Goal: Transaction & Acquisition: Purchase product/service

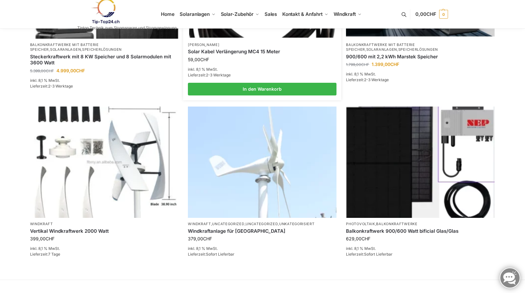
scroll to position [370, 0]
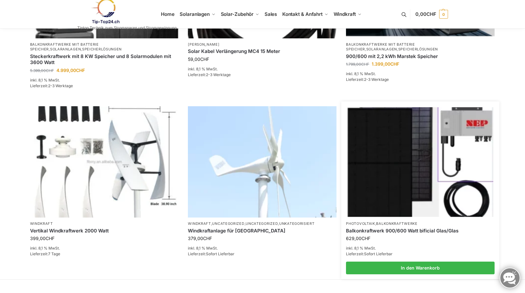
click at [377, 151] on img at bounding box center [421, 161] width 146 height 109
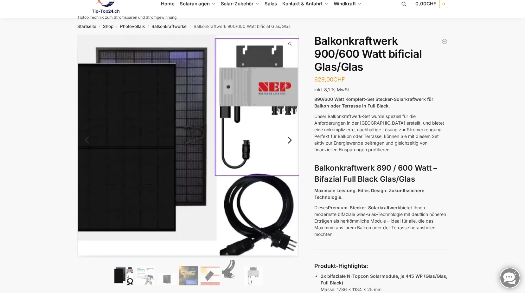
scroll to position [10, 0]
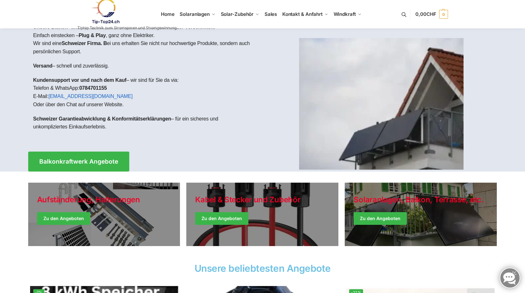
scroll to position [10, 0]
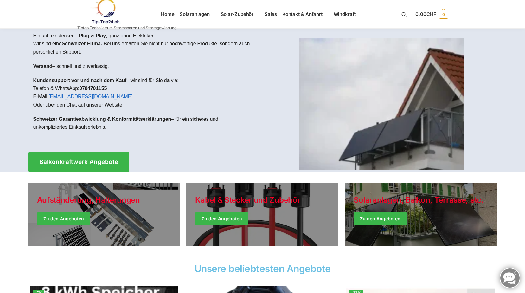
click at [381, 115] on img at bounding box center [381, 104] width 164 height 132
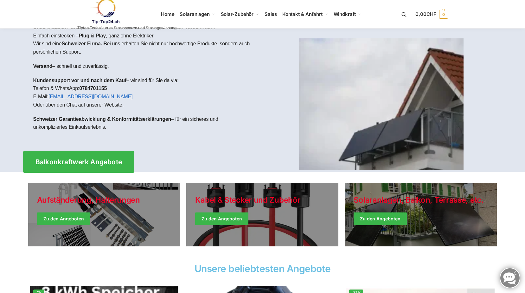
click at [111, 160] on span "Balkonkraftwerk Angebote" at bounding box center [78, 161] width 87 height 7
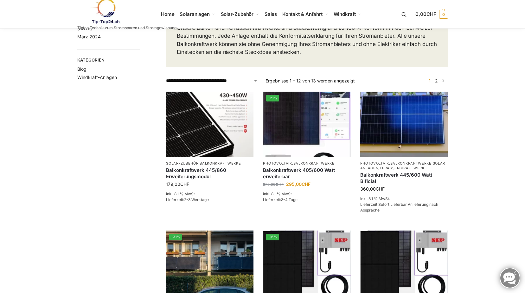
scroll to position [63, 0]
